Goal: Find specific page/section: Find specific page/section

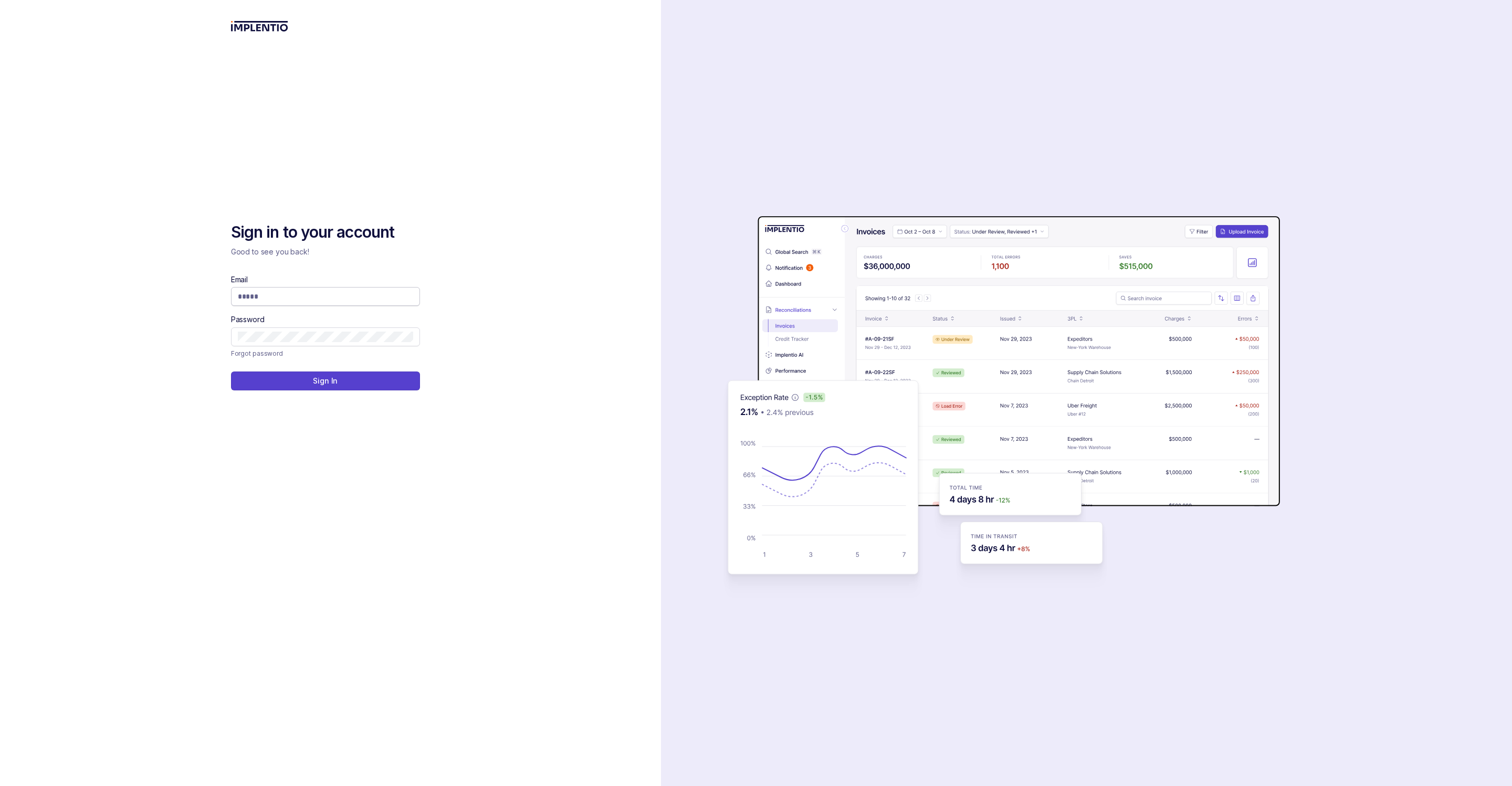
click at [372, 293] on input "Email" at bounding box center [325, 297] width 175 height 10
type input "**********"
